Goal: Navigation & Orientation: Understand site structure

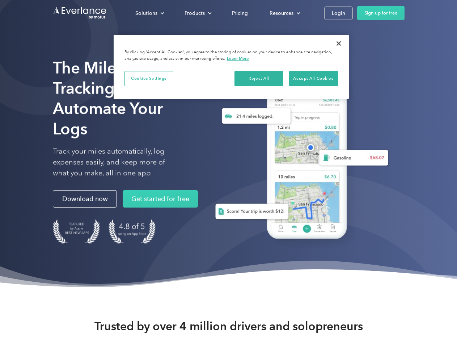
click at [150, 13] on div "Solutions" at bounding box center [146, 13] width 22 height 9
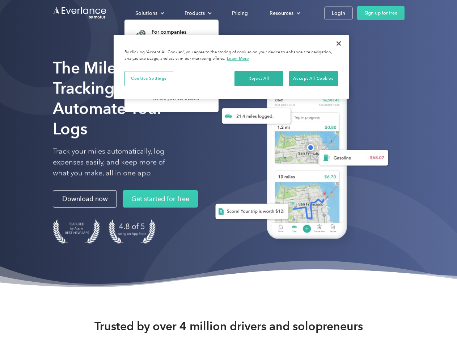
click at [197, 13] on div "Products" at bounding box center [195, 13] width 20 height 9
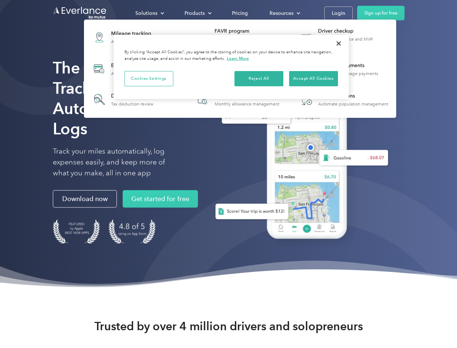
click at [284, 13] on div "Resources" at bounding box center [282, 13] width 24 height 9
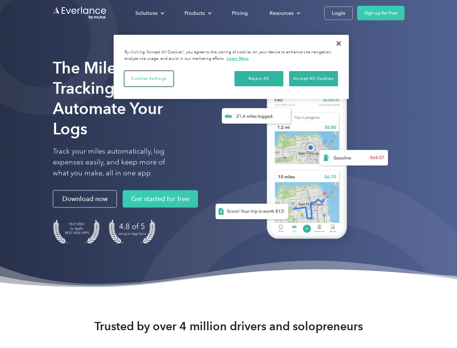
click at [149, 78] on button "Cookies Settings" at bounding box center [149, 78] width 49 height 15
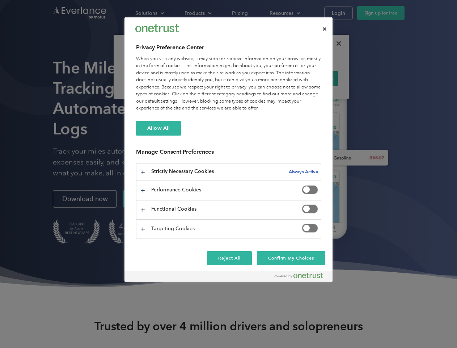
click at [259, 78] on div "When you visit any website, it may store or retrieve information on your browse…" at bounding box center [228, 83] width 185 height 57
click at [314, 78] on div "When you visit any website, it may store or retrieve information on your browse…" at bounding box center [228, 83] width 185 height 57
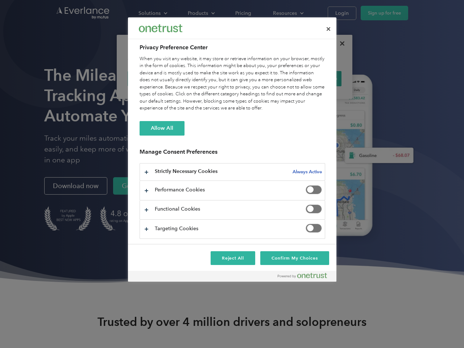
click at [339, 43] on div at bounding box center [232, 174] width 464 height 348
